Goal: Transaction & Acquisition: Purchase product/service

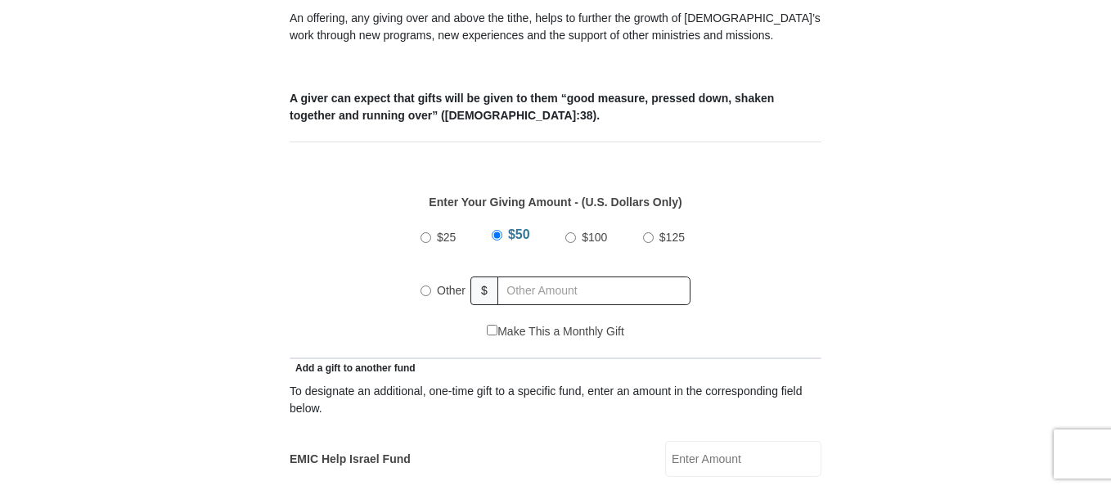
scroll to position [773, 0]
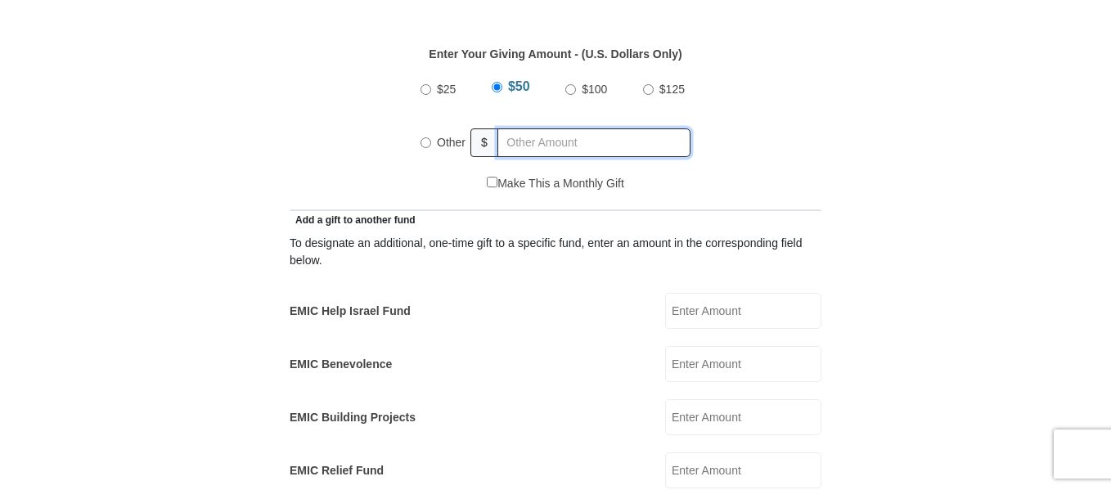
radio input "true"
click at [530, 128] on input "text" at bounding box center [596, 142] width 187 height 29
type input "125"
click at [901, 137] on form "[GEOGRAPHIC_DATA][DEMOGRAPHIC_DATA] Online Giving Because of gifts like yours, …" at bounding box center [555, 489] width 932 height 2392
click at [487, 177] on input "Make This a Monthly Gift" at bounding box center [492, 182] width 11 height 11
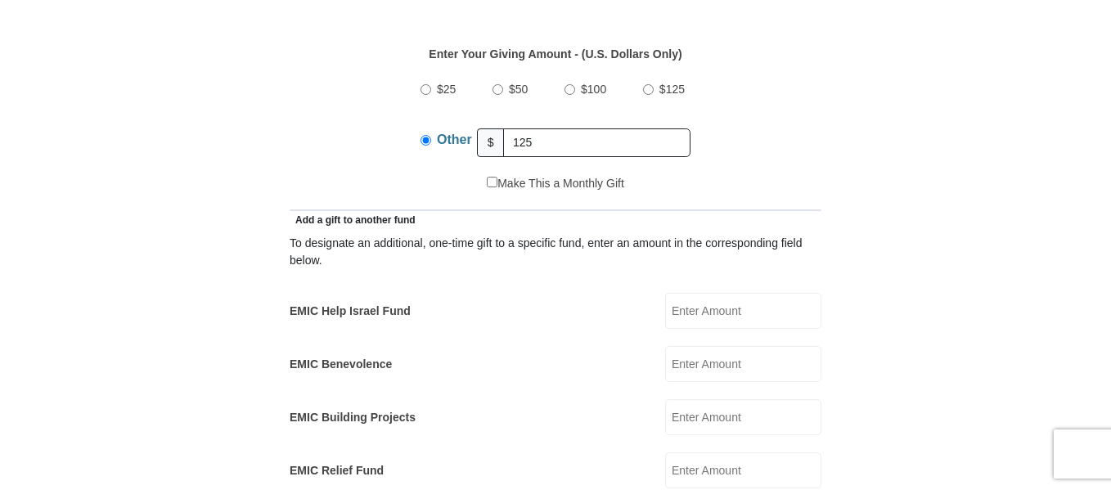
checkbox input "true"
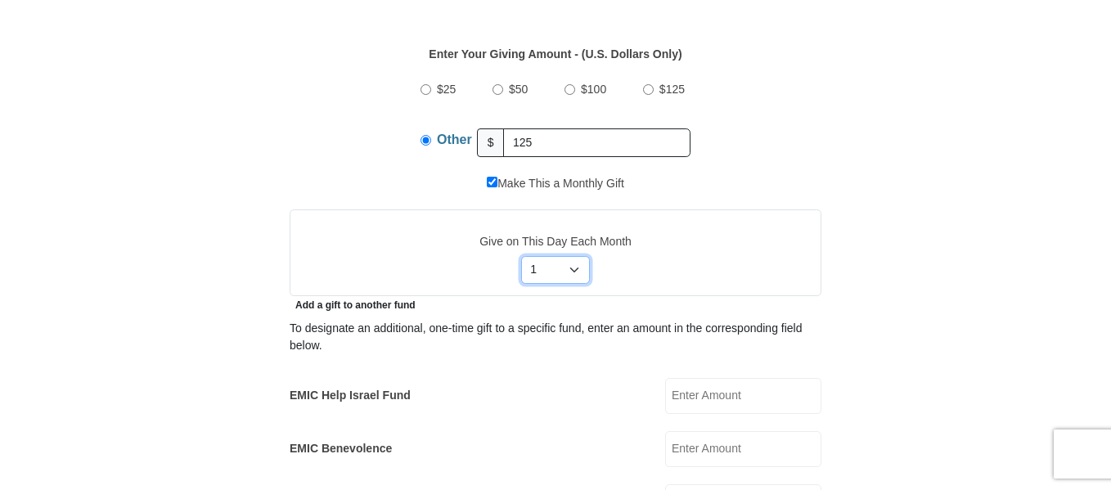
click at [574, 256] on select "Select Day of Month 1 2 3 4 5 6 7 8 9 10 11 12 13 14 15 16 17 18 19 20 21 22 23…" at bounding box center [556, 270] width 70 height 28
select select "15"
click at [521, 256] on select "Select Day of Month 1 2 3 4 5 6 7 8 9 10 11 12 13 14 15 16 17 18 19 20 21 22 23…" at bounding box center [556, 270] width 70 height 28
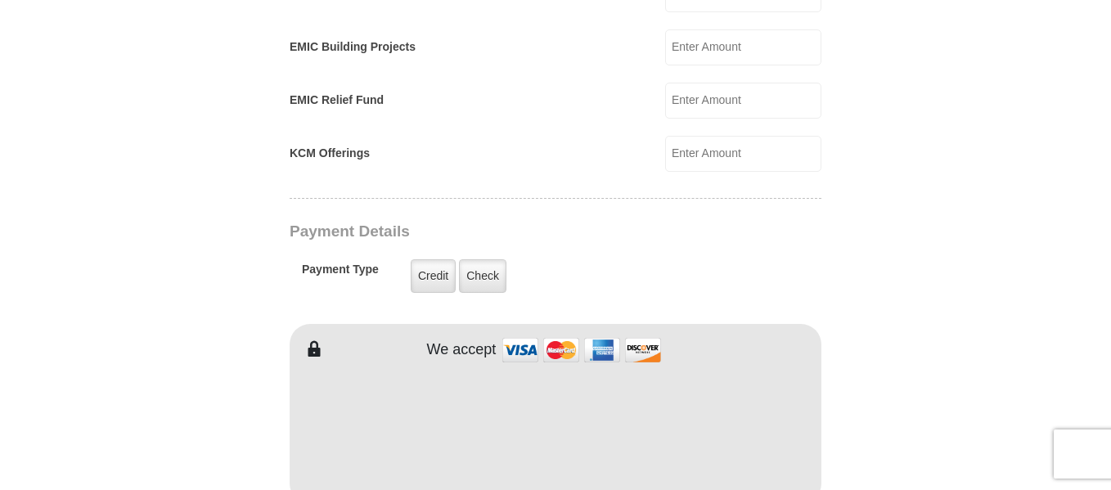
scroll to position [1237, 0]
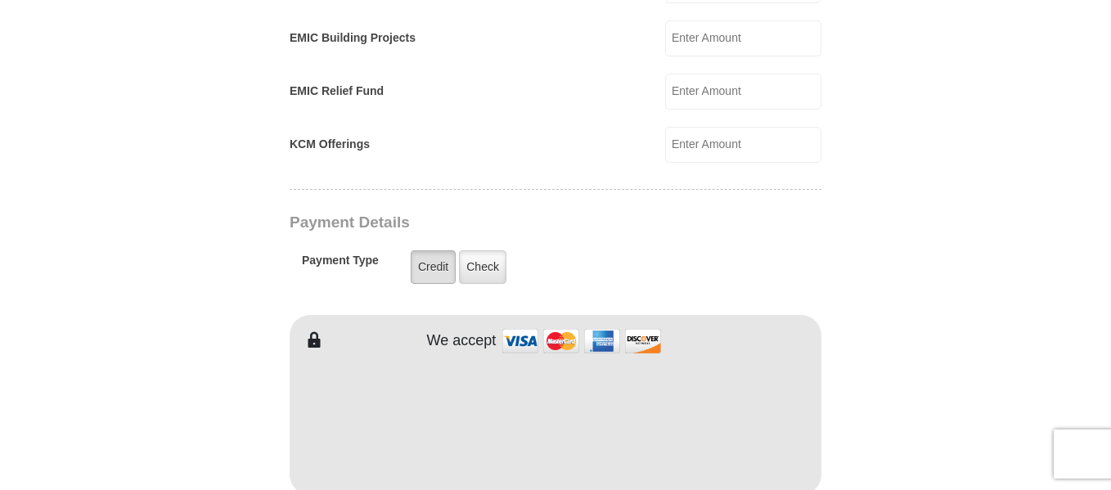
click at [438, 250] on label "Credit" at bounding box center [433, 267] width 45 height 34
click at [0, 0] on input "Credit" at bounding box center [0, 0] width 0 height 0
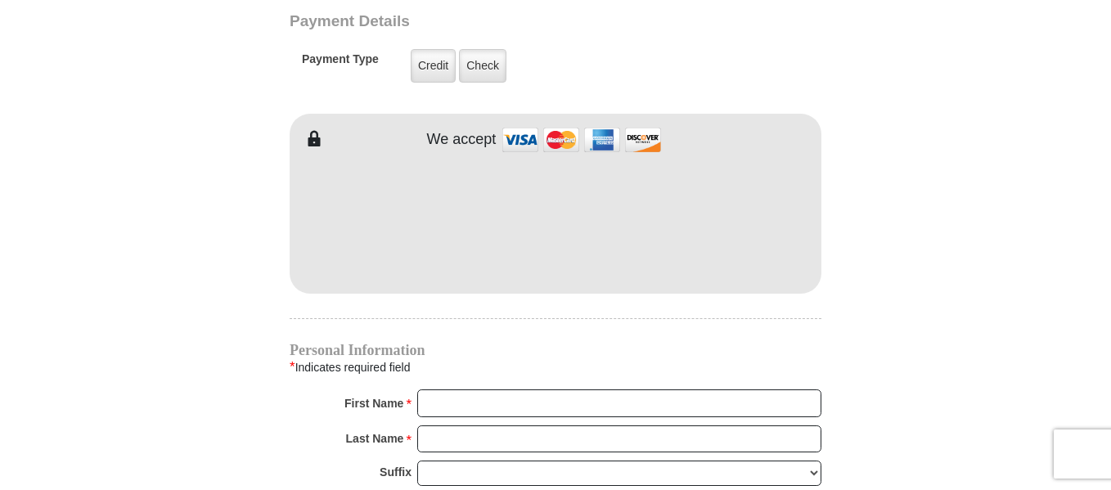
scroll to position [1449, 0]
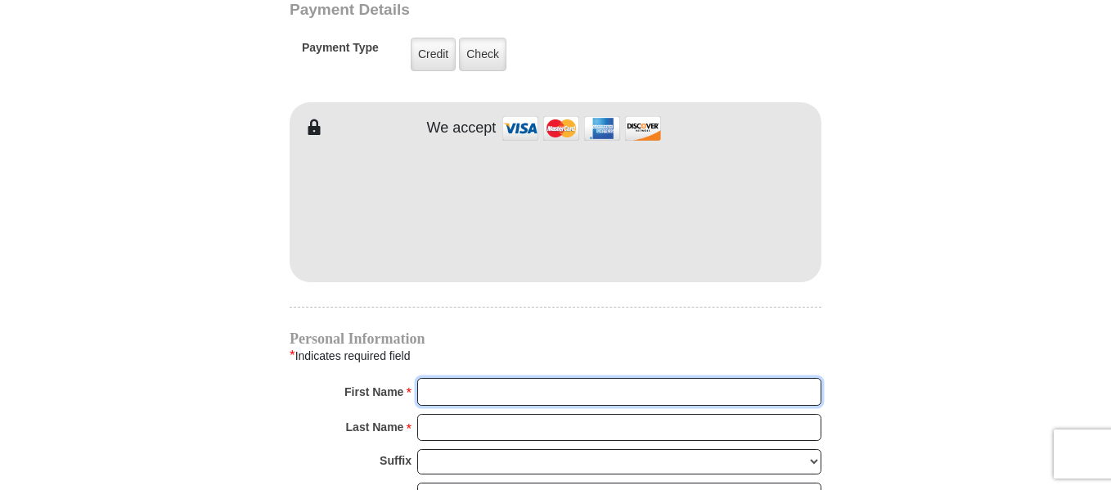
type input "[PERSON_NAME]"
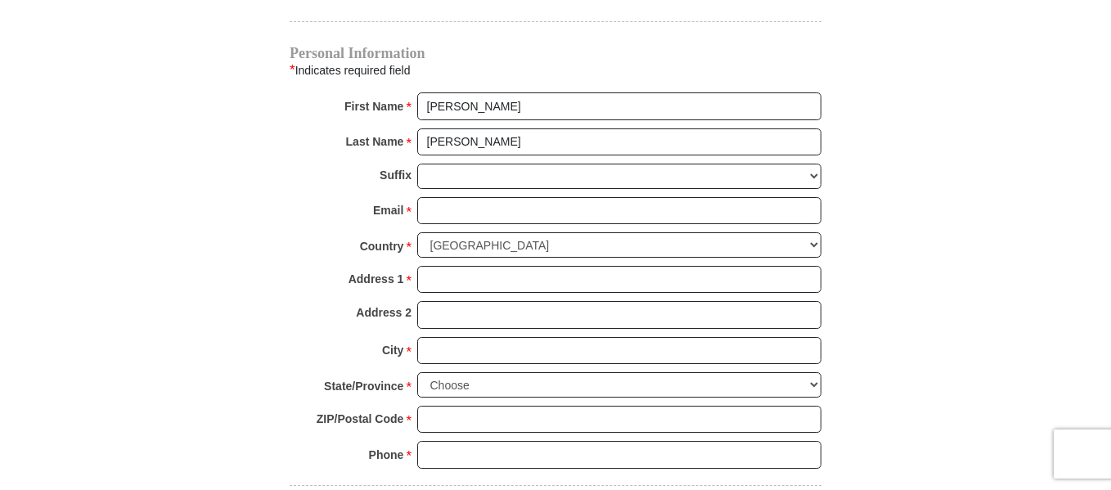
scroll to position [1738, 0]
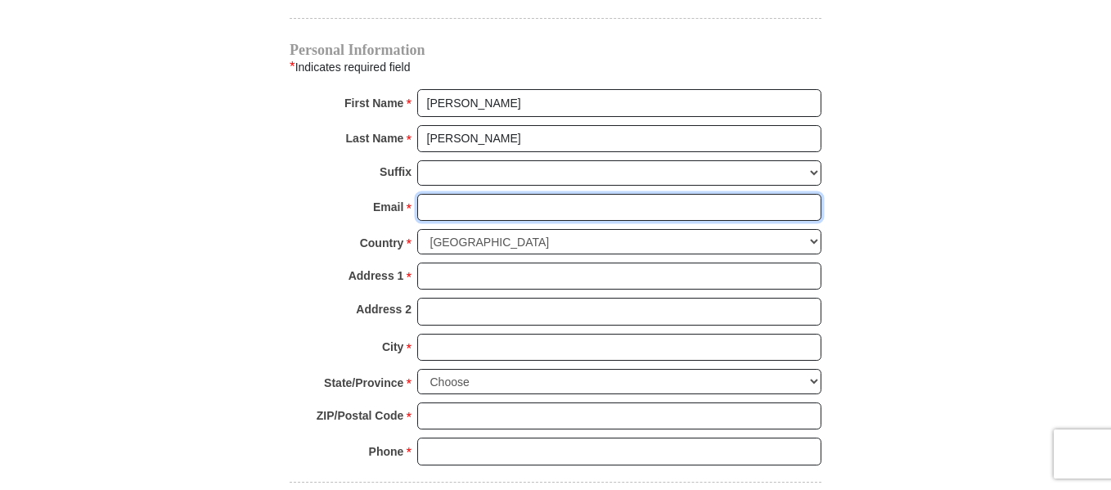
click at [505, 194] on input "Email *" at bounding box center [619, 208] width 404 height 28
type input "[PERSON_NAME][EMAIL_ADDRESS][PERSON_NAME][DOMAIN_NAME]"
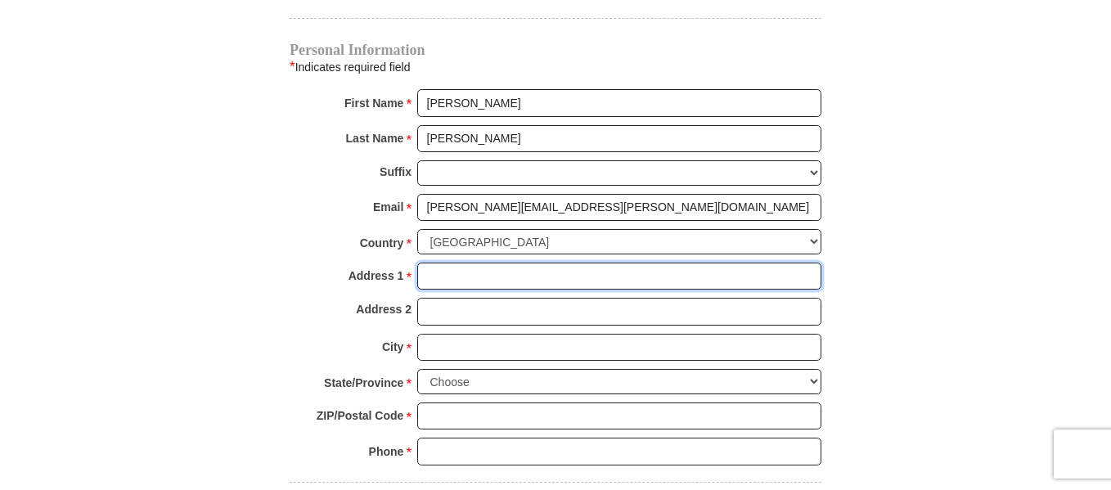
type input "1517 NE [GEOGRAPHIC_DATA]"
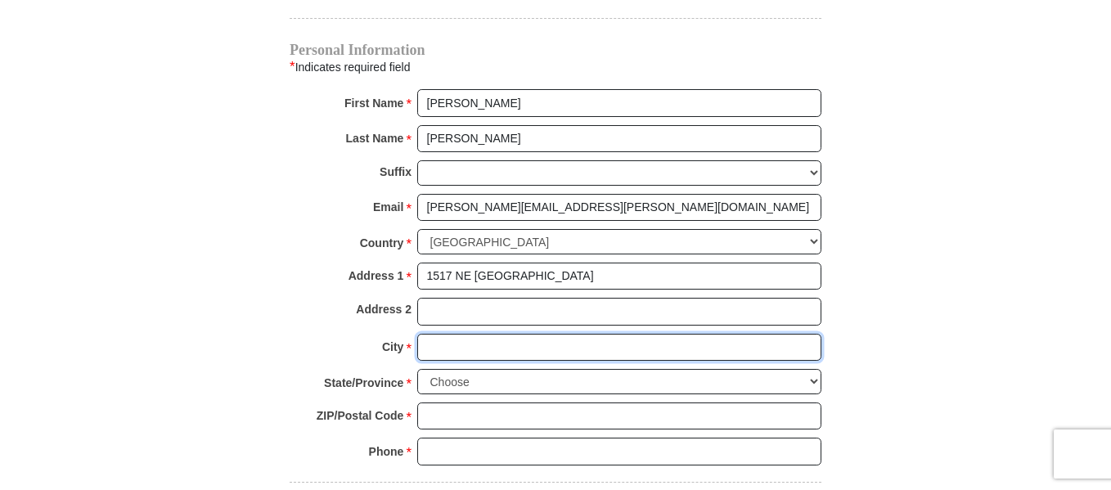
type input "Bend"
select select "OR"
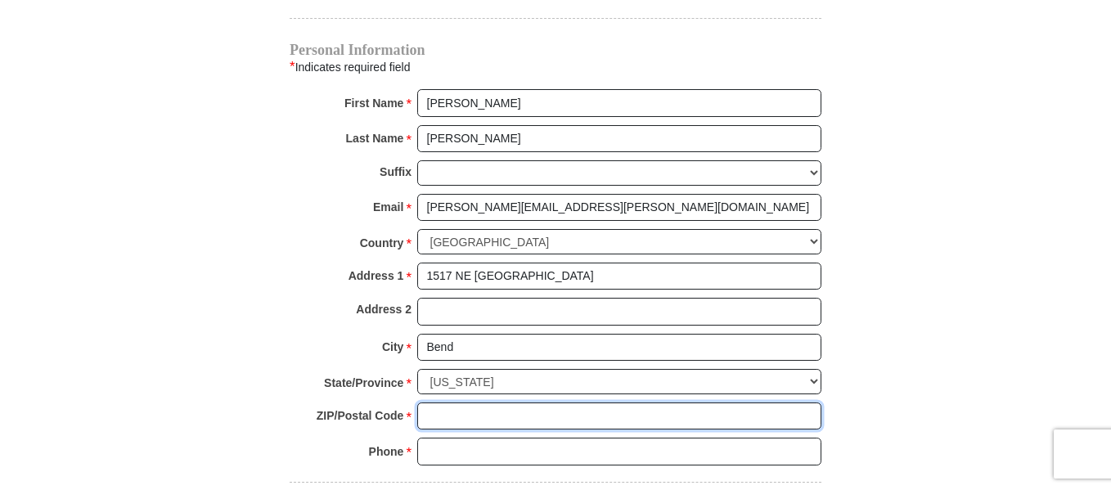
type input "97701"
type input "5416785245"
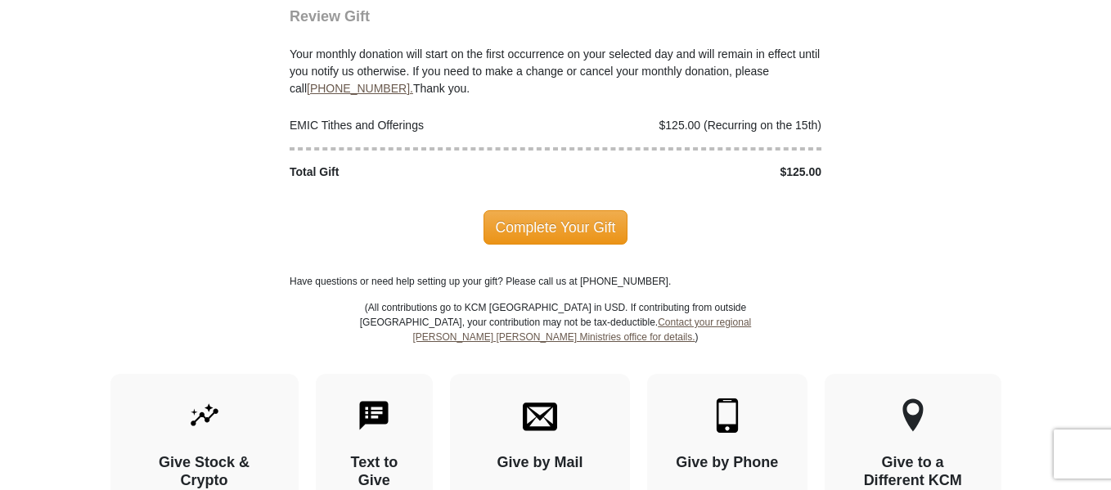
scroll to position [2257, 0]
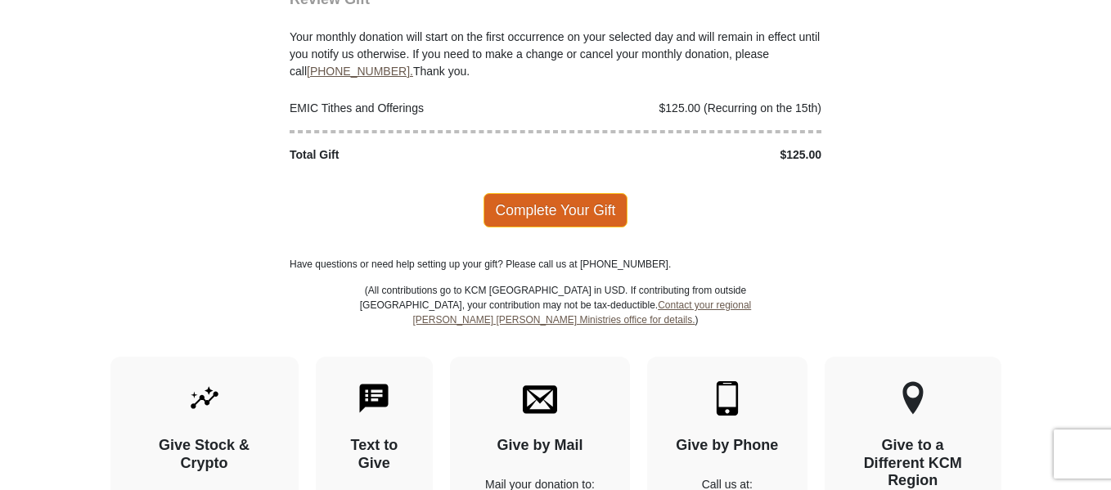
click at [541, 193] on span "Complete Your Gift" at bounding box center [555, 210] width 145 height 34
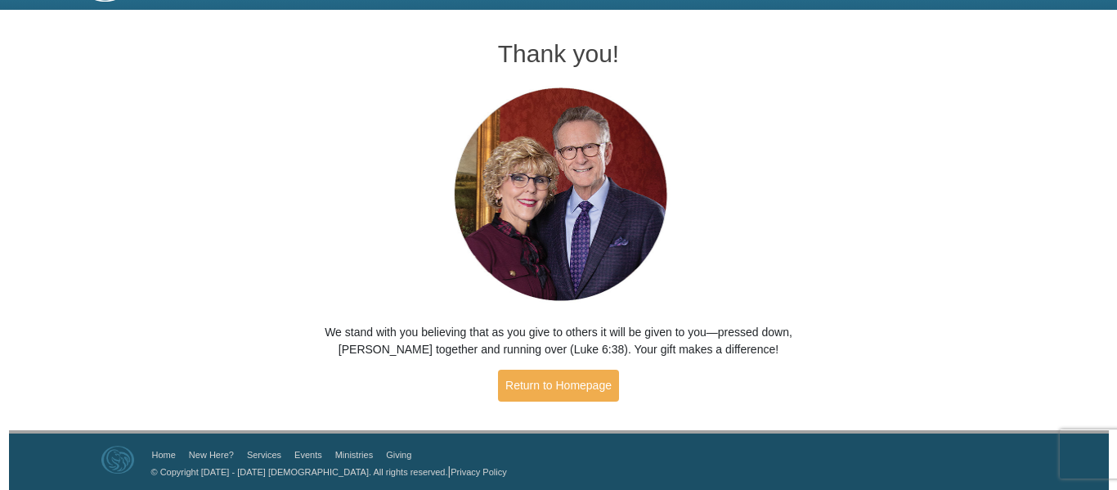
scroll to position [52, 0]
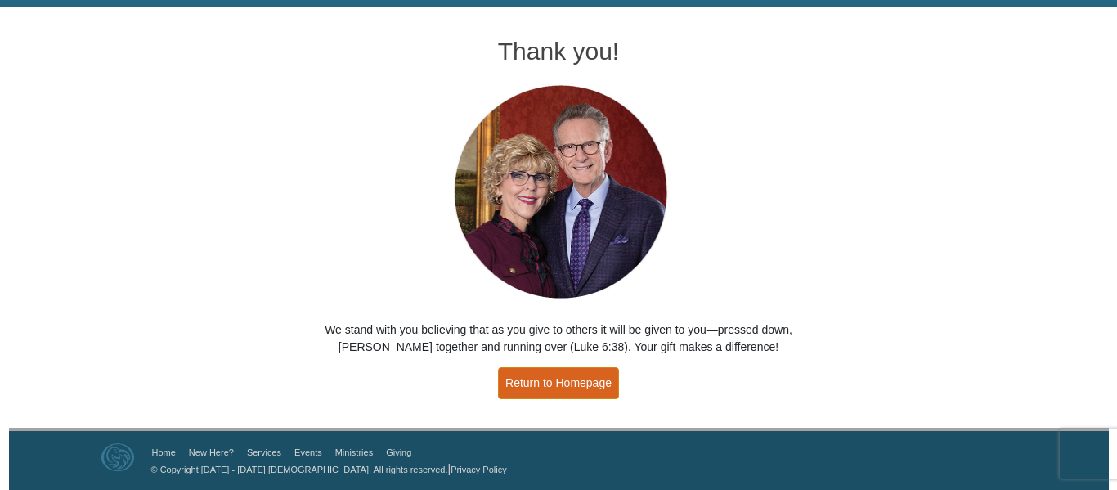
click at [595, 388] on link "Return to Homepage" at bounding box center [558, 383] width 121 height 32
